Goal: Obtain resource: Download file/media

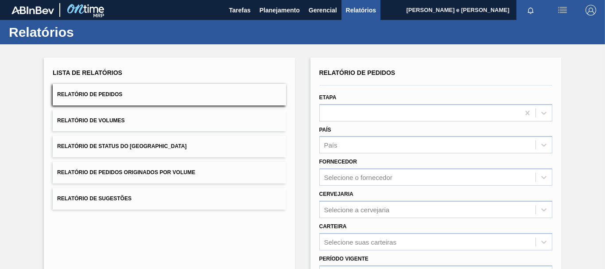
click at [101, 100] on button "Relatório de Pedidos" at bounding box center [169, 95] width 233 height 22
click at [542, 143] on icon at bounding box center [543, 144] width 9 height 9
click at [543, 144] on icon at bounding box center [543, 144] width 9 height 9
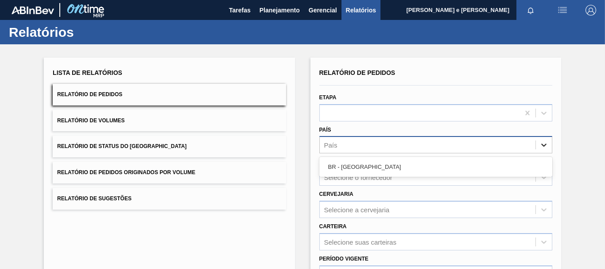
click at [543, 144] on icon at bounding box center [543, 144] width 9 height 9
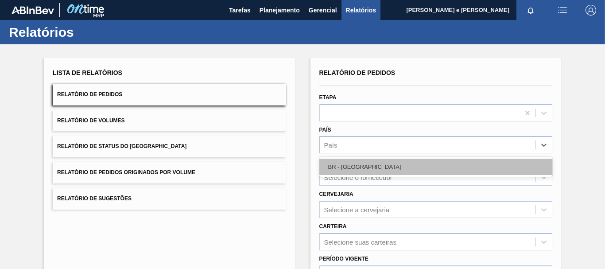
click at [363, 166] on div "BR - [GEOGRAPHIC_DATA]" at bounding box center [435, 167] width 233 height 16
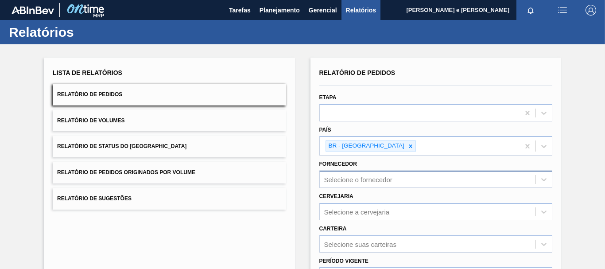
scroll to position [44, 0]
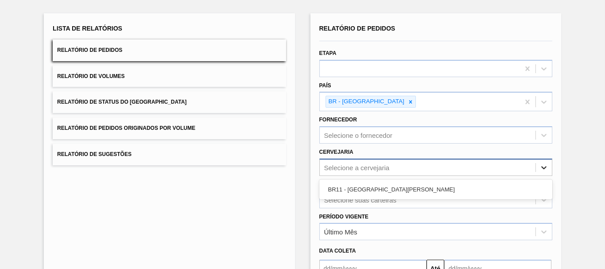
click at [544, 169] on icon at bounding box center [543, 167] width 9 height 9
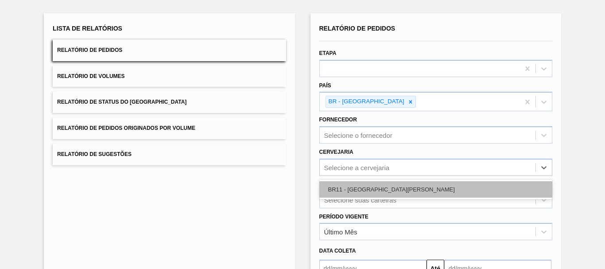
click at [346, 190] on div "BR11 - [GEOGRAPHIC_DATA][PERSON_NAME]" at bounding box center [435, 189] width 233 height 16
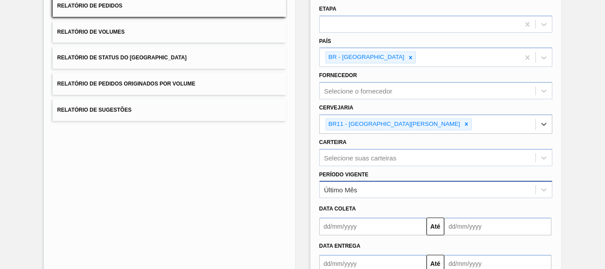
scroll to position [133, 0]
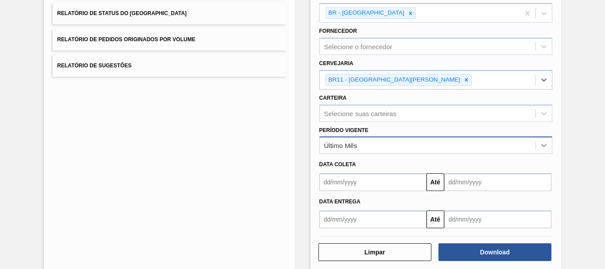
click at [541, 145] on icon at bounding box center [543, 145] width 5 height 3
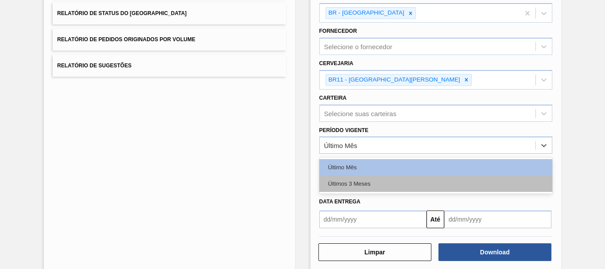
click at [345, 184] on div "Últimos 3 Meses" at bounding box center [435, 183] width 233 height 16
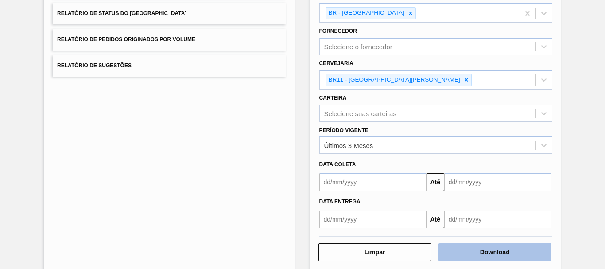
click at [493, 248] on button "Download" at bounding box center [494, 252] width 113 height 18
